Goal: Task Accomplishment & Management: Use online tool/utility

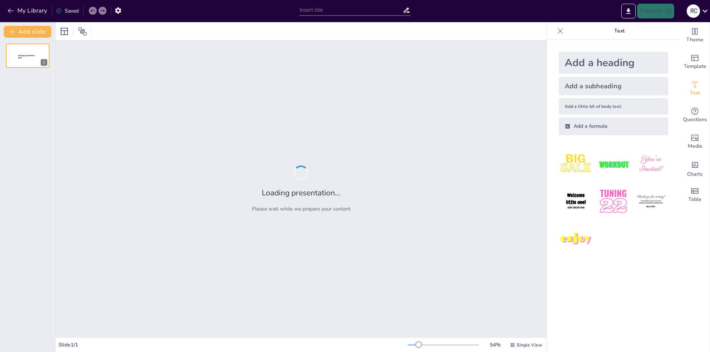
type input "Технологічна революція: вплив штучного інтелекту на суспільство"
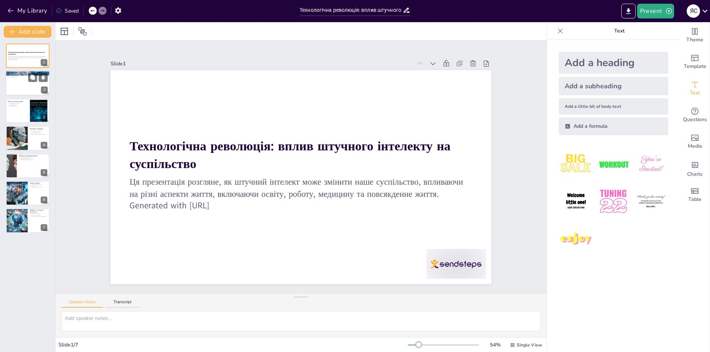
click at [13, 80] on div at bounding box center [28, 83] width 44 height 25
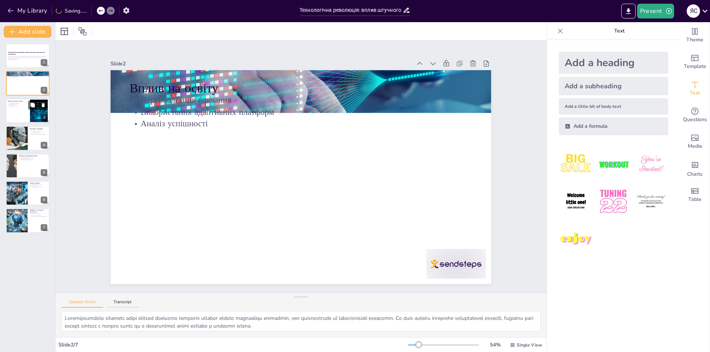
click at [16, 101] on p "Зміни в робочих місцях" at bounding box center [18, 101] width 20 height 2
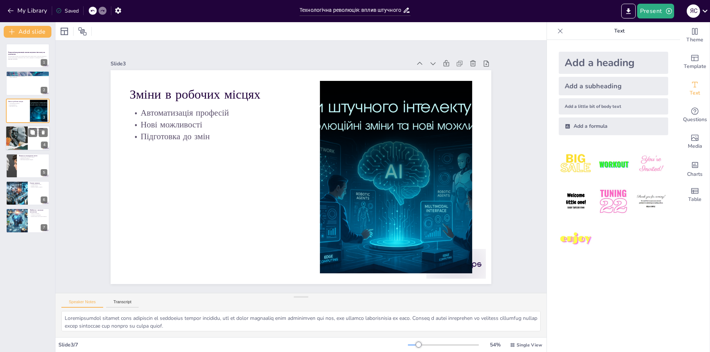
click at [20, 129] on div at bounding box center [16, 138] width 39 height 25
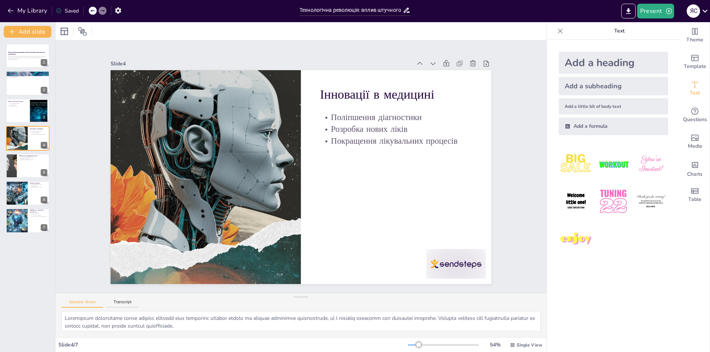
click at [19, 151] on div "Технологічна революція: вплив штучного інтелекту на суспільство Ця презентація …" at bounding box center [27, 139] width 55 height 190
click at [23, 159] on p "Організація щоденних завдань" at bounding box center [33, 159] width 29 height 1
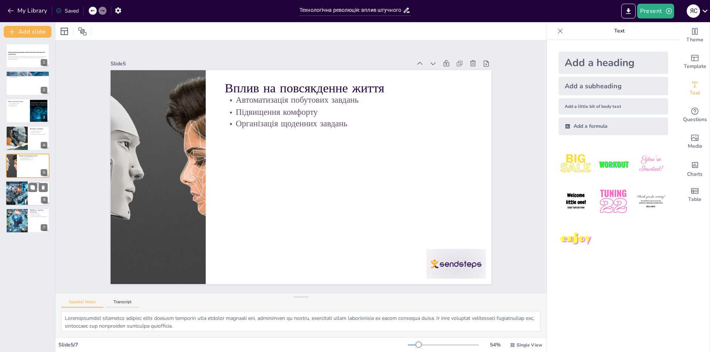
click at [20, 186] on div at bounding box center [17, 193] width 44 height 25
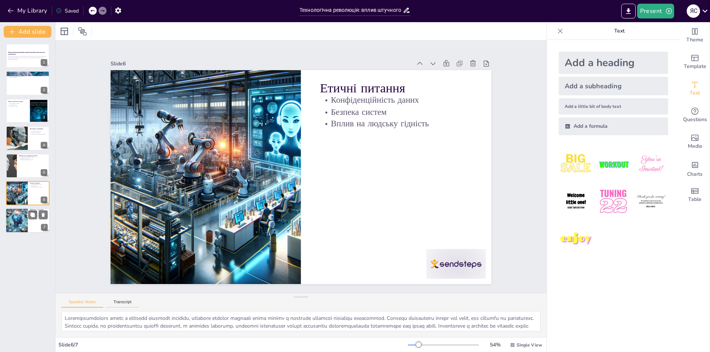
click at [21, 216] on div at bounding box center [16, 221] width 25 height 25
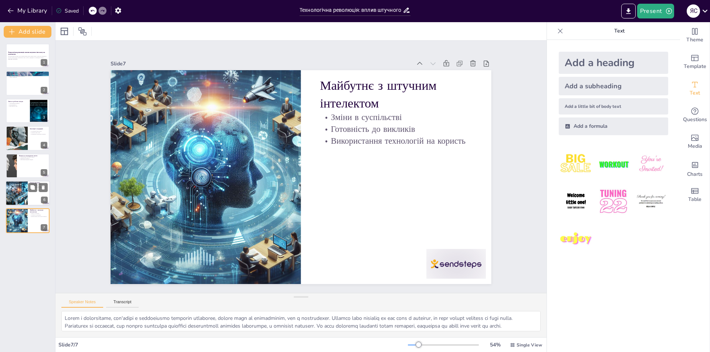
click at [20, 188] on div at bounding box center [17, 193] width 44 height 25
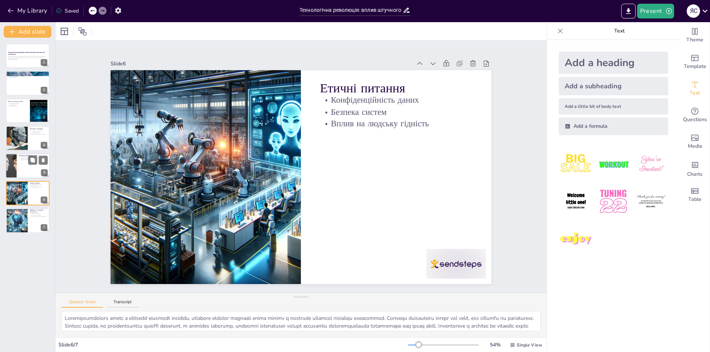
click at [17, 155] on div at bounding box center [28, 165] width 44 height 25
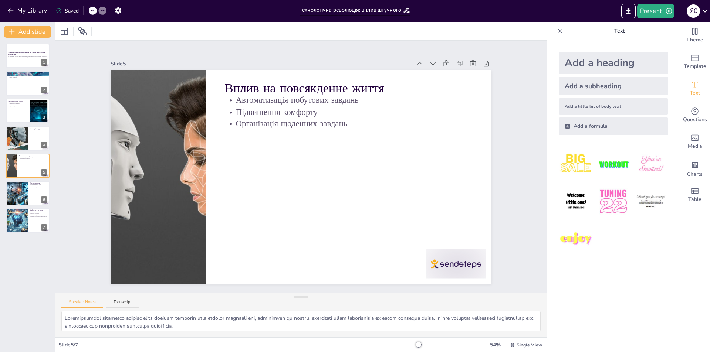
click at [23, 124] on div "Технологічна революція: вплив штучного інтелекту на суспільство Ця презентація …" at bounding box center [27, 139] width 55 height 190
click at [19, 128] on div at bounding box center [16, 138] width 39 height 25
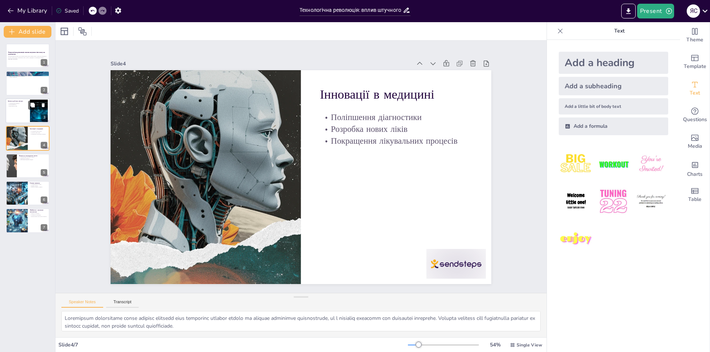
click at [21, 100] on p "Зміни в робочих місцях" at bounding box center [18, 101] width 20 height 2
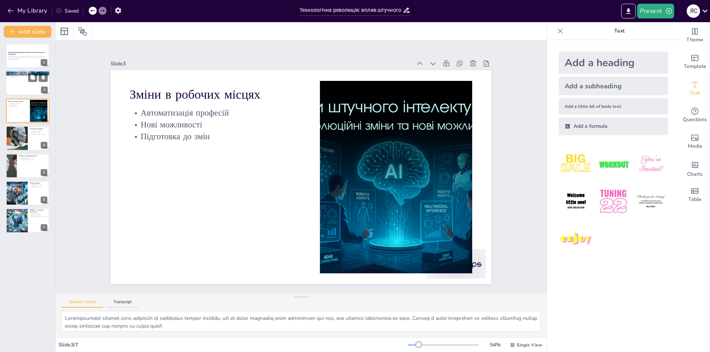
click at [24, 80] on div at bounding box center [28, 83] width 44 height 25
type textarea "Персоналізація навчання через штучний інтелект дозволяє кожному учневі отримува…"
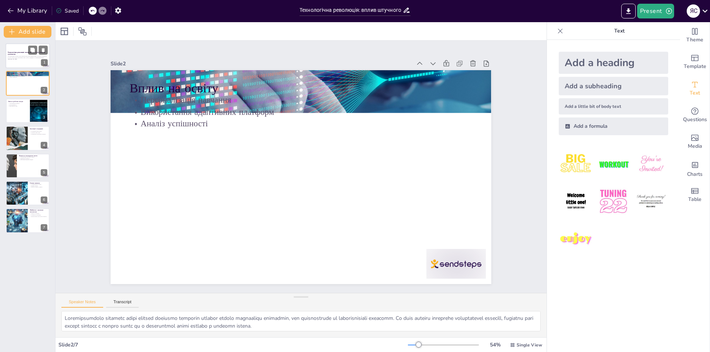
click at [25, 52] on strong "Технологічна революція: вплив штучного інтелекту на суспільство" at bounding box center [26, 53] width 37 height 4
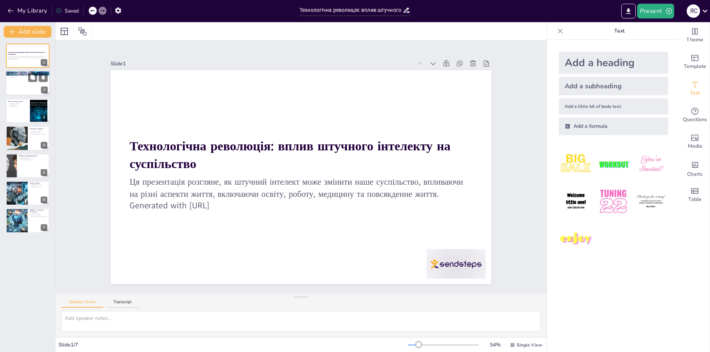
click at [21, 78] on div at bounding box center [28, 83] width 44 height 25
type textarea "Персоналізація навчання через штучний інтелект дозволяє кожному учневі отримува…"
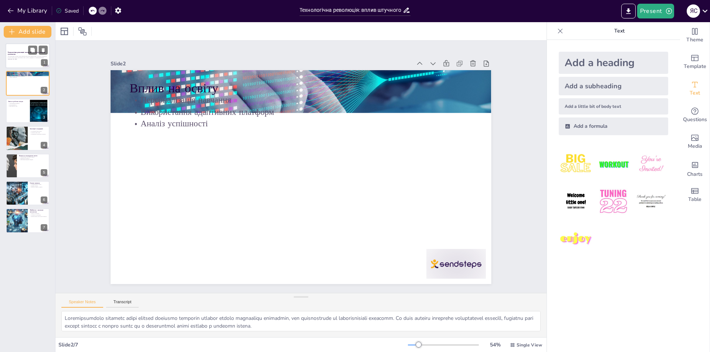
click at [24, 60] on div "Ця презентація розгляне, як штучний інтелект може змінити наше суспільство, впл…" at bounding box center [28, 57] width 40 height 5
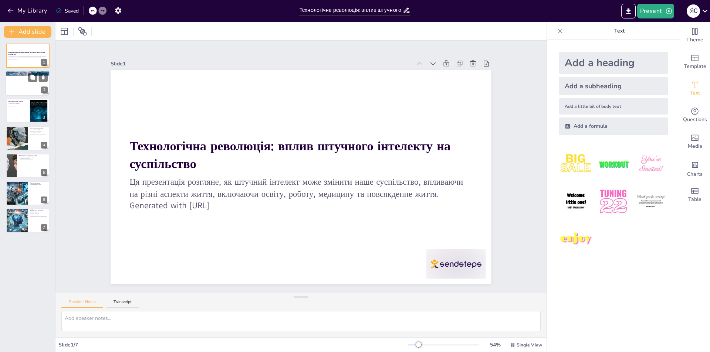
click at [18, 71] on div "Вплив на освіту Персоналізація навчання Використання адаптивних платформ Аналіз…" at bounding box center [28, 71] width 44 height 0
type textarea "Персоналізація навчання через штучний інтелект дозволяє кожному учневі отримува…"
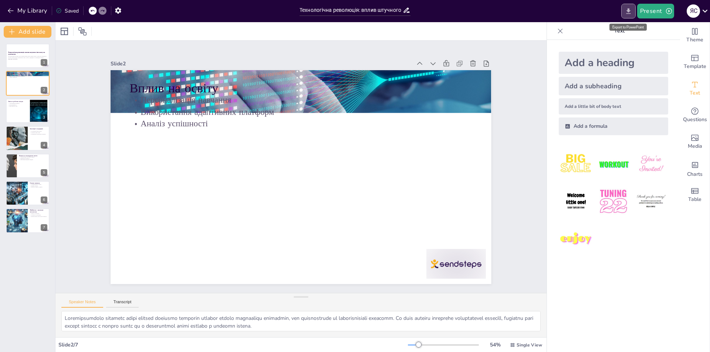
click at [623, 12] on button "Export to PowerPoint" at bounding box center [628, 11] width 14 height 15
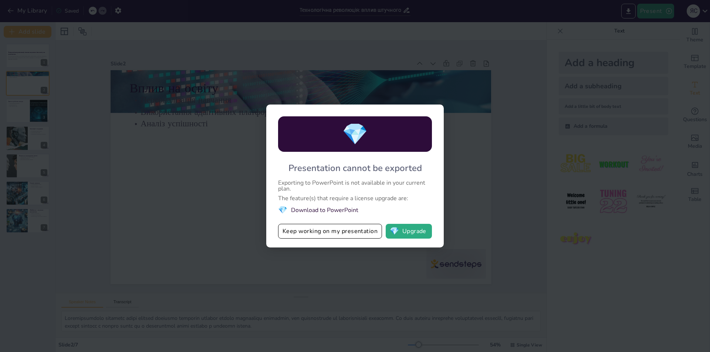
click at [499, 166] on div "💎 Presentation cannot be exported Exporting to PowerPoint is not available in y…" at bounding box center [355, 176] width 710 height 352
click at [334, 231] on button "Keep working on my presentation" at bounding box center [330, 231] width 104 height 15
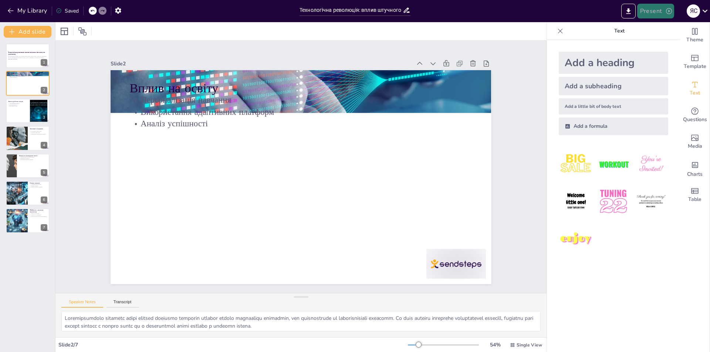
click at [659, 13] on button "Present" at bounding box center [655, 11] width 37 height 15
click at [662, 263] on div at bounding box center [355, 176] width 710 height 352
click at [116, 8] on icon "button" at bounding box center [118, 11] width 8 height 8
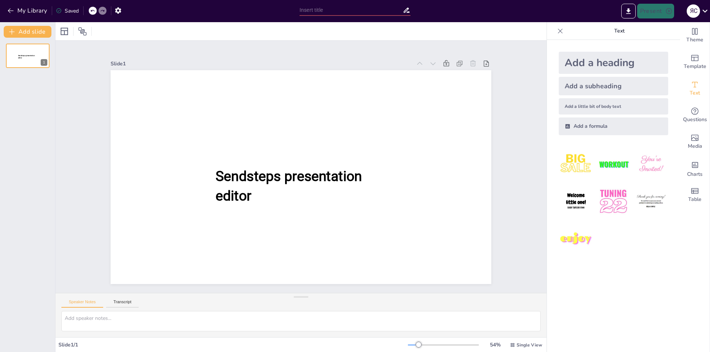
type input "Технологічна революція: вплив штучного інтелекту на суспільство"
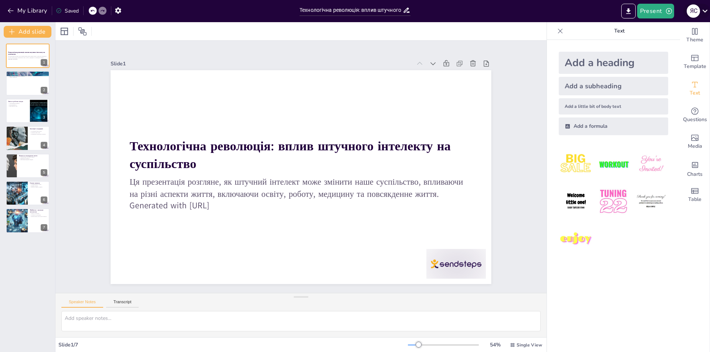
click at [707, 11] on icon at bounding box center [705, 11] width 10 height 10
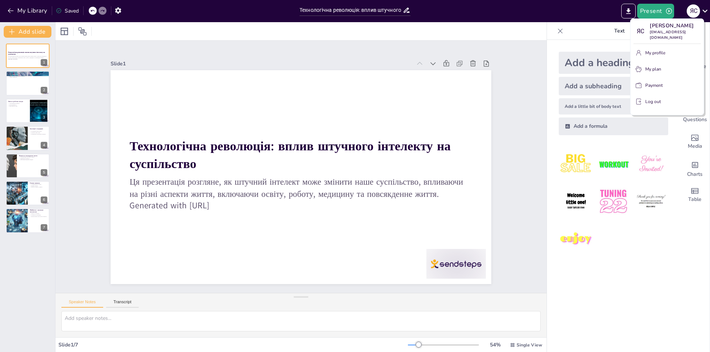
click at [520, 58] on div at bounding box center [355, 176] width 710 height 352
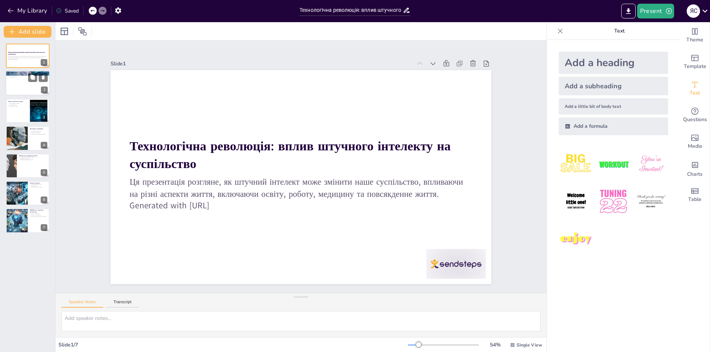
click at [19, 85] on div at bounding box center [28, 83] width 44 height 25
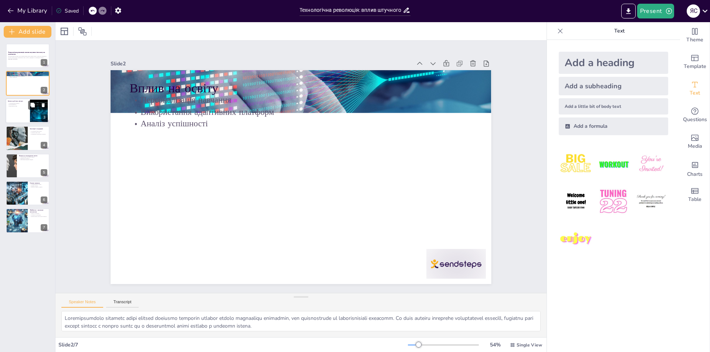
click at [33, 121] on div at bounding box center [38, 110] width 45 height 23
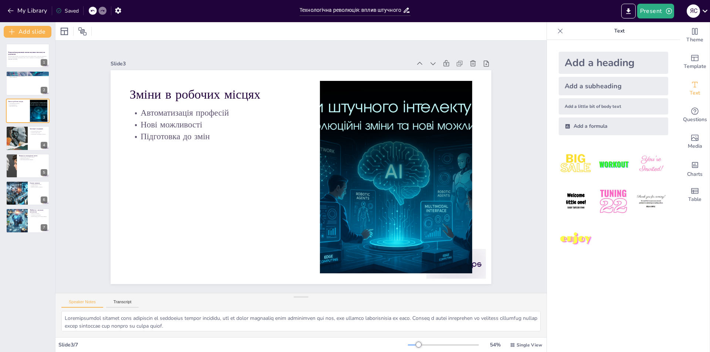
click at [31, 153] on div "Технологічна революція: вплив штучного інтелекту на суспільство Ця презентація …" at bounding box center [27, 139] width 55 height 190
click at [24, 173] on div at bounding box center [28, 165] width 44 height 25
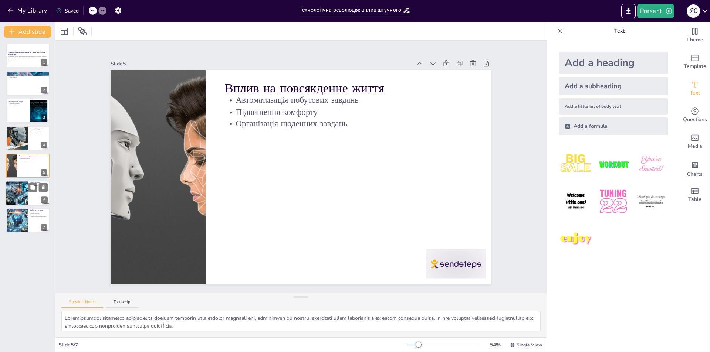
click at [22, 197] on div at bounding box center [17, 193] width 44 height 25
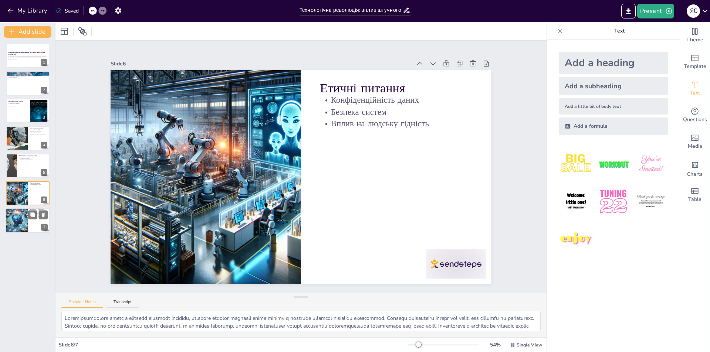
click at [18, 225] on div at bounding box center [16, 221] width 25 height 25
type textarea "Зміни в суспільстві, пов'язані з інтеграцією штучного інтелекту, можуть бути як…"
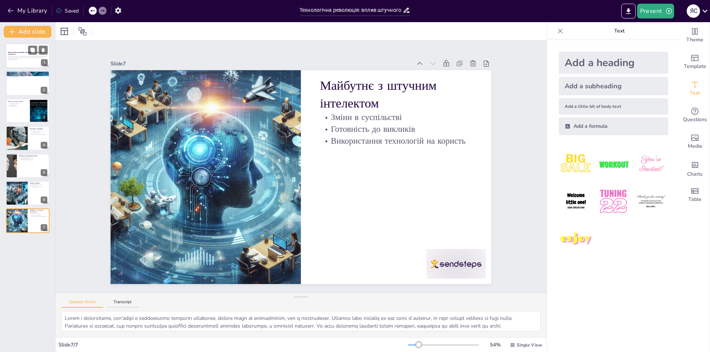
click at [29, 57] on p "Ця презентація розгляне, як штучний інтелект може змінити наше суспільство, впл…" at bounding box center [28, 57] width 40 height 3
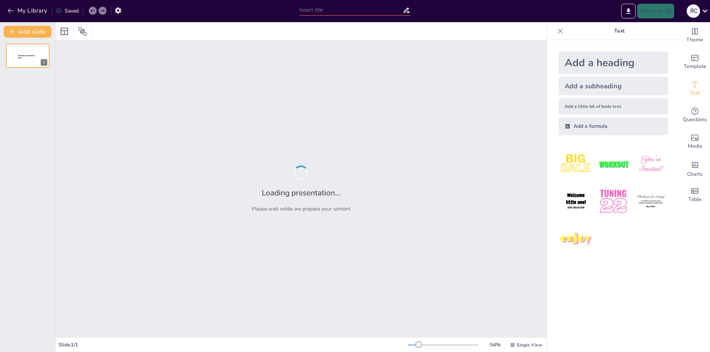
type input "Технологічна революція: вплив штучного інтелекту на суспільство"
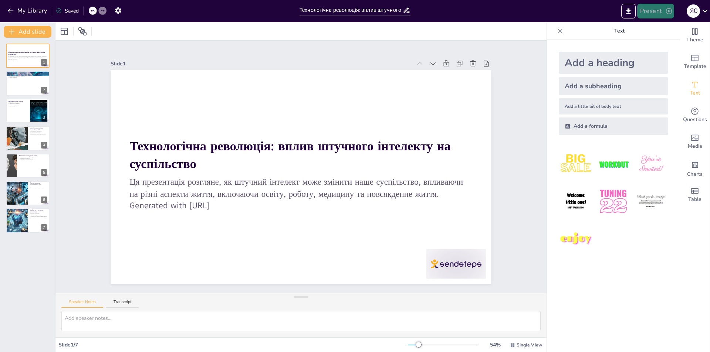
click at [656, 9] on button "Present" at bounding box center [655, 11] width 37 height 15
click at [667, 31] on li "Preview presentation" at bounding box center [667, 27] width 58 height 12
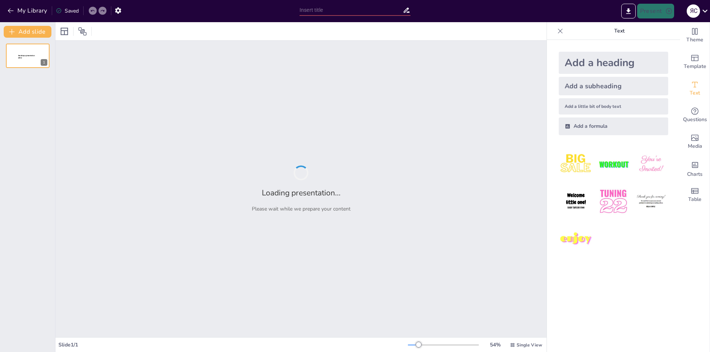
type input "Технологічна революція: вплив штучного інтелекту на суспільство"
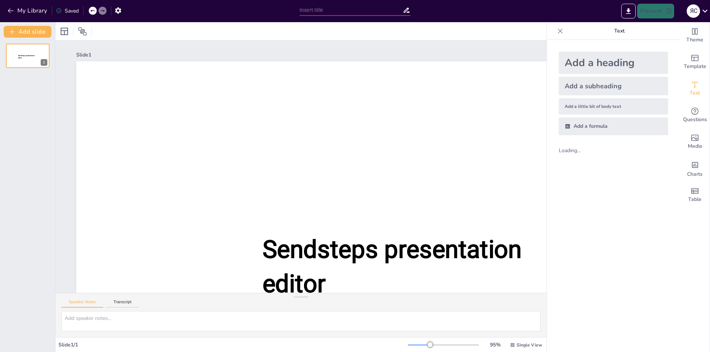
type input "Технологічна революція: вплив штучного інтелекту на суспільство"
